Goal: Task Accomplishment & Management: Use online tool/utility

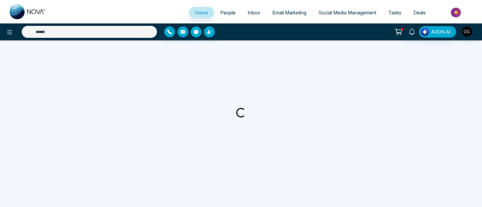
select select "*"
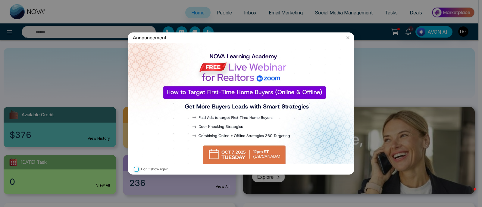
click at [348, 37] on icon at bounding box center [348, 38] width 6 height 6
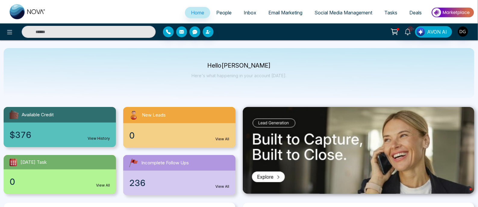
click at [288, 14] on span "Email Marketing" at bounding box center [285, 13] width 34 height 6
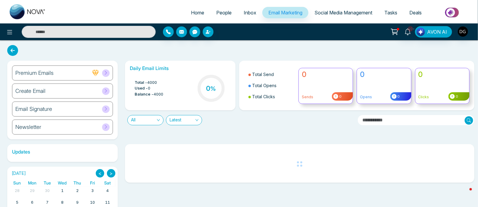
click at [78, 92] on div "Create Email" at bounding box center [62, 91] width 101 height 15
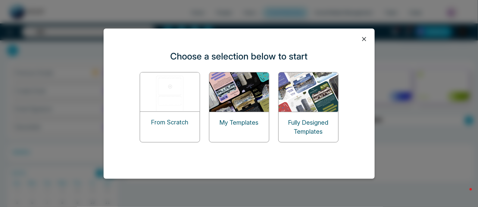
click at [245, 107] on img at bounding box center [239, 92] width 60 height 39
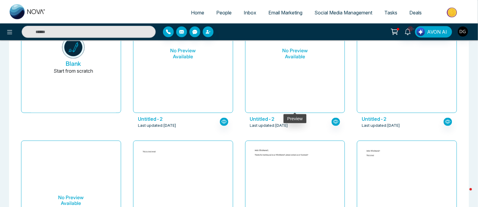
scroll to position [75, 0]
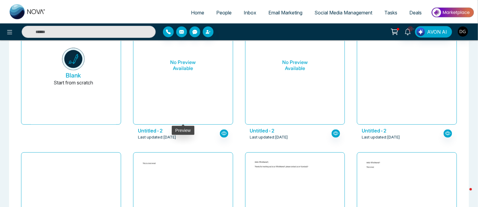
click at [191, 102] on h6 "No Preview Available" at bounding box center [183, 66] width 85 height 110
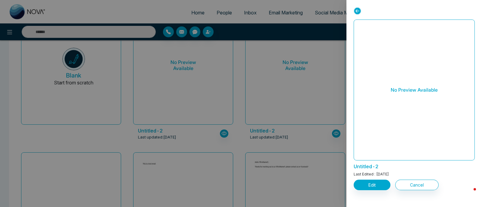
click at [153, 3] on div at bounding box center [241, 103] width 482 height 207
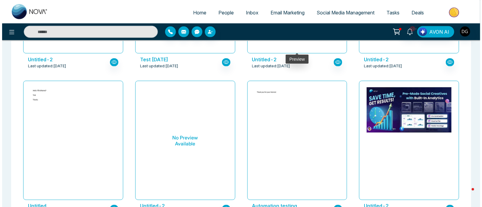
scroll to position [376, 0]
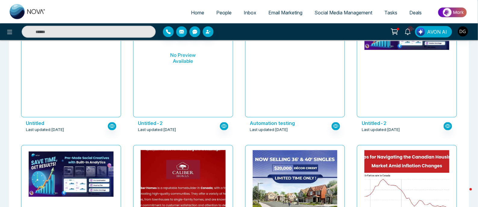
click at [212, 169] on img at bounding box center [183, 88] width 170 height 324
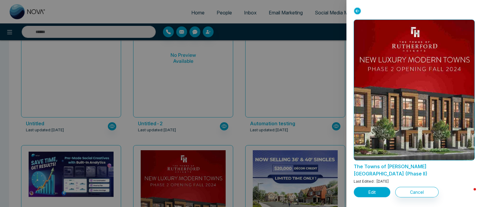
click at [375, 187] on button "Edit" at bounding box center [371, 192] width 37 height 11
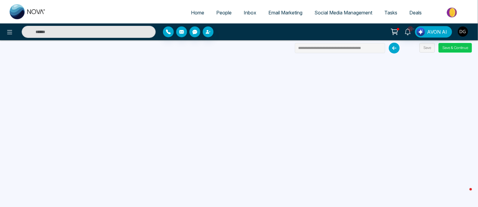
click at [459, 43] on button "Save & Continue" at bounding box center [454, 48] width 33 height 10
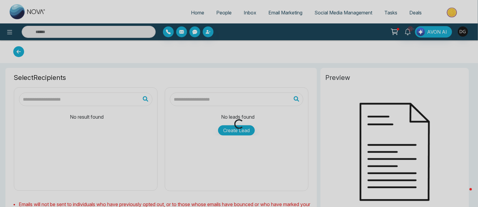
type input "**********"
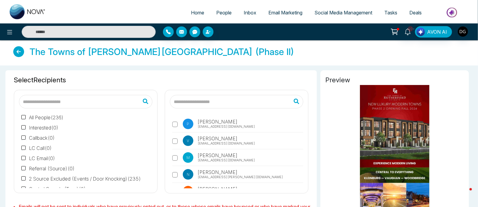
click at [216, 15] on span "People" at bounding box center [223, 13] width 15 height 6
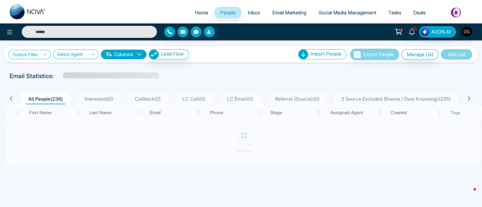
click at [44, 54] on icon at bounding box center [44, 55] width 3 height 2
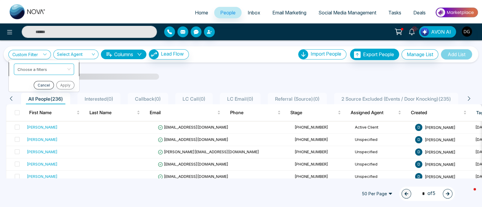
click at [51, 68] on input "search" at bounding box center [41, 68] width 49 height 9
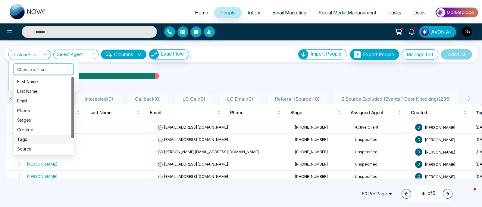
click at [26, 137] on div "Tags" at bounding box center [43, 139] width 53 height 7
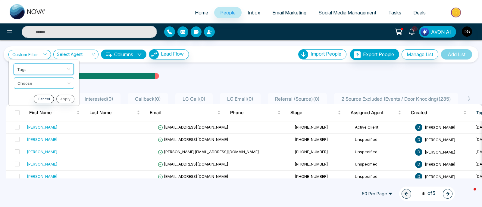
click at [51, 87] on span at bounding box center [41, 83] width 49 height 11
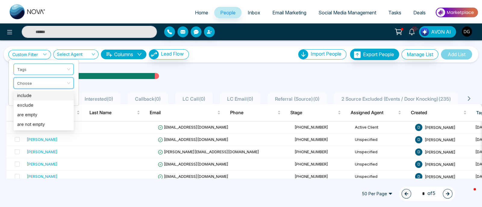
click at [43, 95] on div "include" at bounding box center [43, 95] width 53 height 7
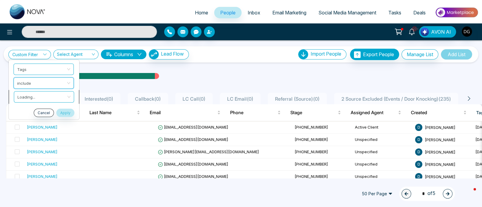
click at [44, 94] on input "search" at bounding box center [41, 96] width 49 height 9
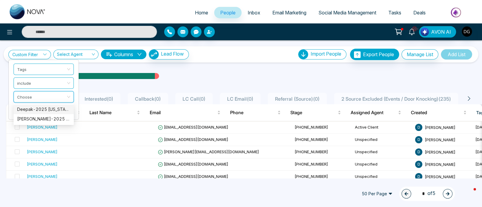
click at [76, 109] on li "Cancel Apply" at bounding box center [44, 113] width 70 height 8
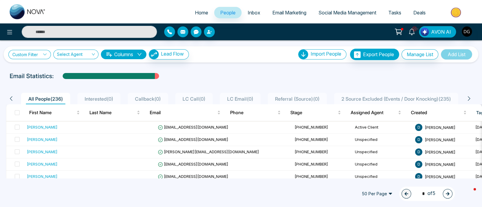
click at [38, 57] on link "Custom Filter" at bounding box center [29, 54] width 42 height 9
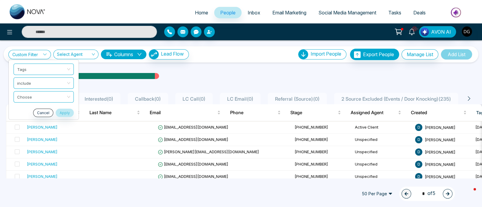
click at [99, 10] on ul "Home People Inbox Email Marketing Social Media Management Tasks Deals" at bounding box center [265, 13] width 426 height 17
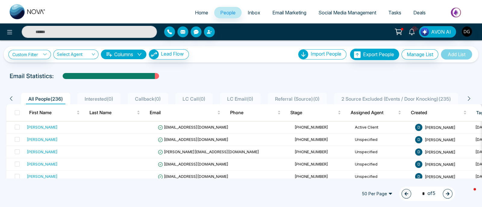
click at [29, 10] on img at bounding box center [28, 11] width 36 height 15
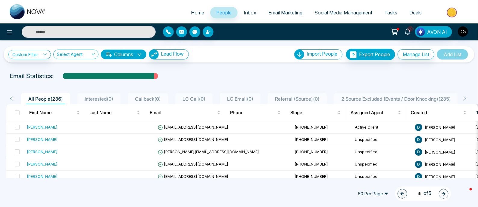
select select "*"
